Goal: Information Seeking & Learning: Learn about a topic

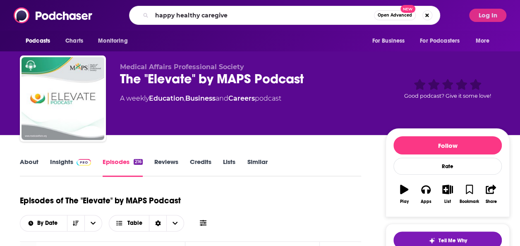
type input "happy healthy caregiver"
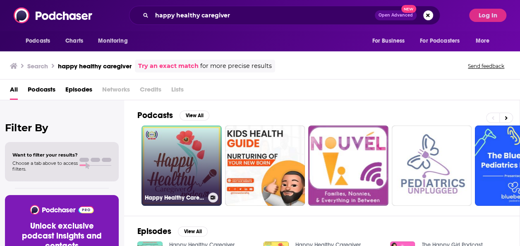
click at [171, 170] on link "Happy Healthy Caregiver" at bounding box center [182, 165] width 80 height 80
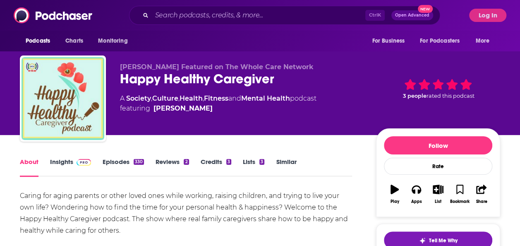
click at [113, 163] on link "Episodes 330" at bounding box center [123, 167] width 41 height 19
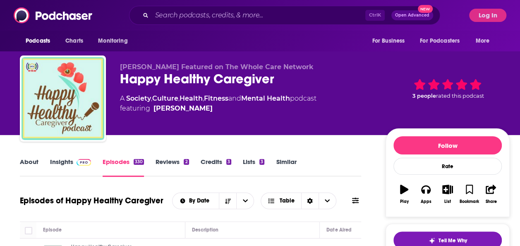
click at [54, 167] on link "Insights" at bounding box center [70, 167] width 41 height 19
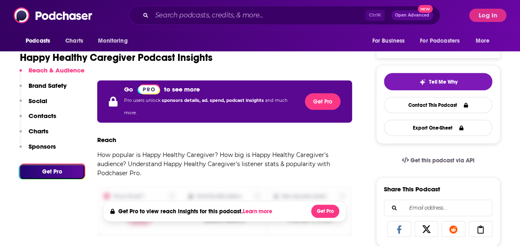
scroll to position [161, 0]
